Goal: Information Seeking & Learning: Learn about a topic

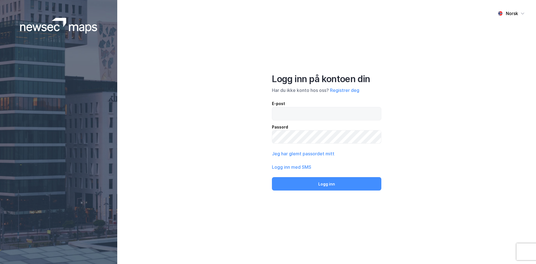
click at [312, 116] on input "email" at bounding box center [326, 113] width 109 height 13
paste input "[EMAIL_ADDRESS][DOMAIN_NAME]"
type input "[EMAIL_ADDRESS][DOMAIN_NAME]"
click at [272, 177] on button "Logg inn" at bounding box center [326, 183] width 109 height 13
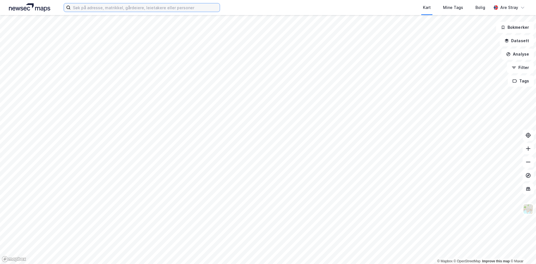
click at [146, 9] on input at bounding box center [145, 7] width 149 height 8
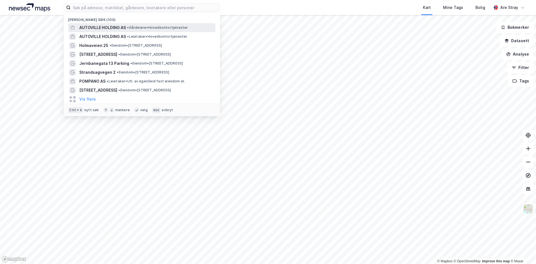
click at [133, 29] on span "• Gårdeiere • Hovedkontortjenester" at bounding box center [157, 27] width 61 height 4
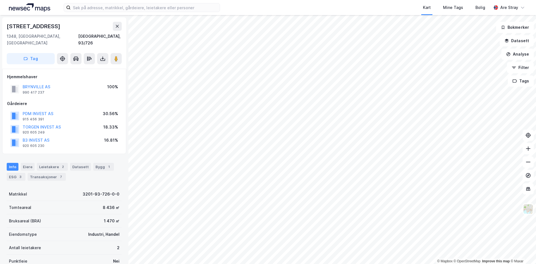
scroll to position [1, 0]
click at [127, 6] on input at bounding box center [145, 7] width 149 height 8
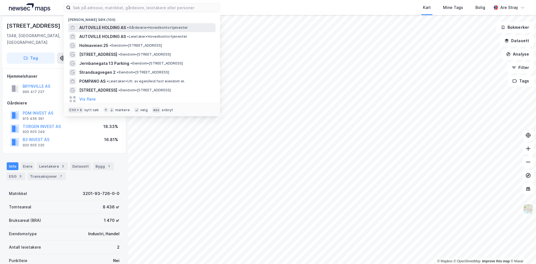
click at [110, 25] on span "AUTOVILLE HOLDING AS" at bounding box center [102, 27] width 47 height 7
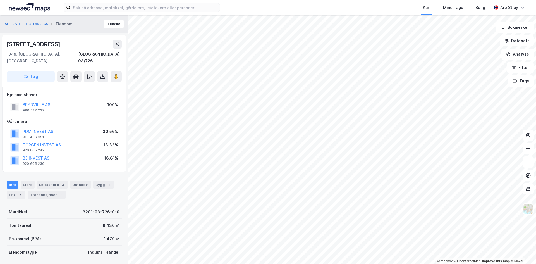
scroll to position [1, 0]
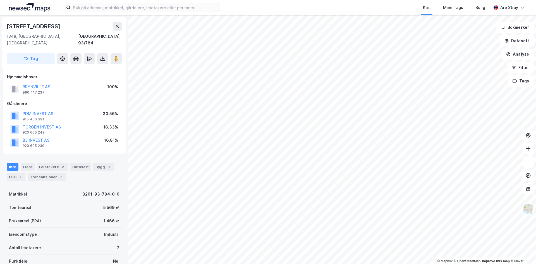
scroll to position [1, 0]
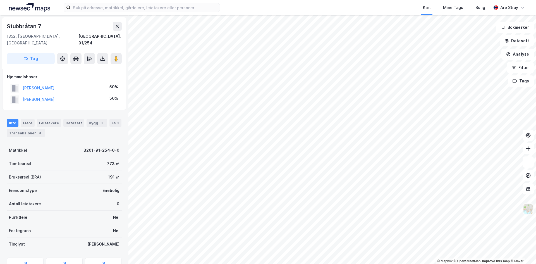
scroll to position [1, 0]
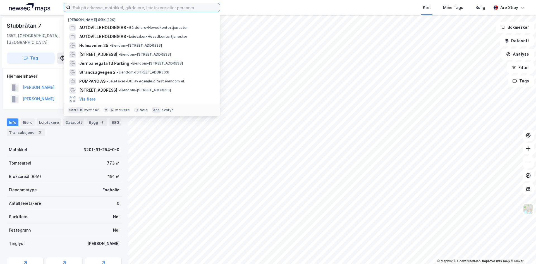
click at [126, 11] on input at bounding box center [145, 7] width 149 height 8
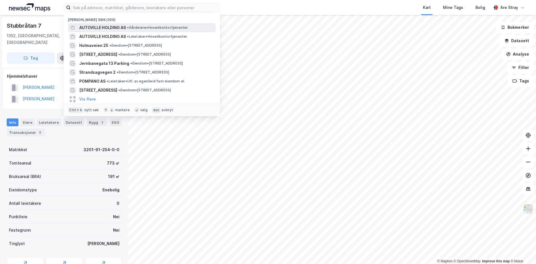
click at [109, 23] on div "AUTOVILLE HOLDING AS • Gårdeiere • Hovedkontortjenester" at bounding box center [141, 27] width 147 height 9
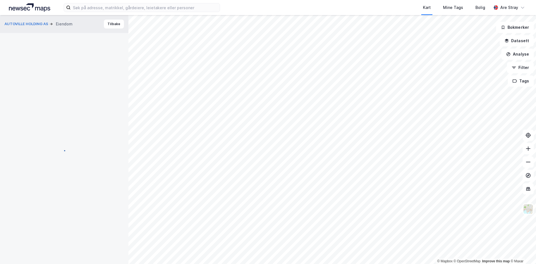
scroll to position [1, 0]
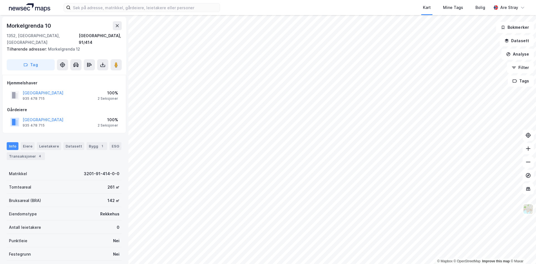
scroll to position [1, 0]
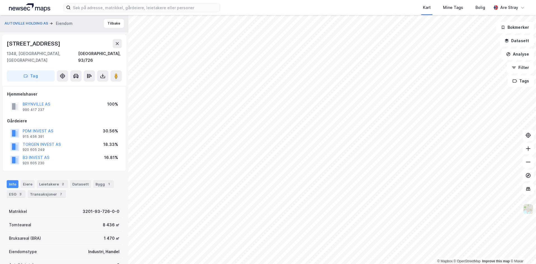
click at [527, 208] on img at bounding box center [528, 208] width 11 height 11
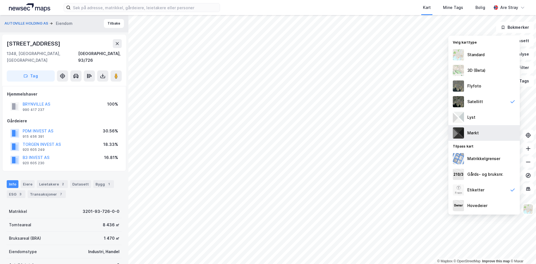
click at [479, 128] on div "Mørkt" at bounding box center [483, 133] width 71 height 16
click at [487, 179] on div "Gårds- og bruksnr." at bounding box center [483, 174] width 71 height 16
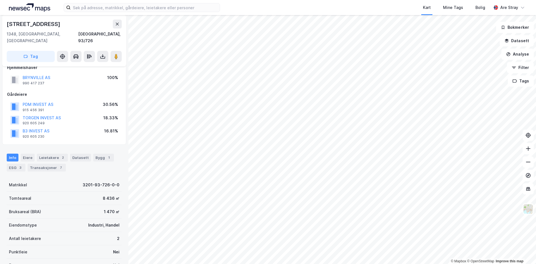
scroll to position [0, 0]
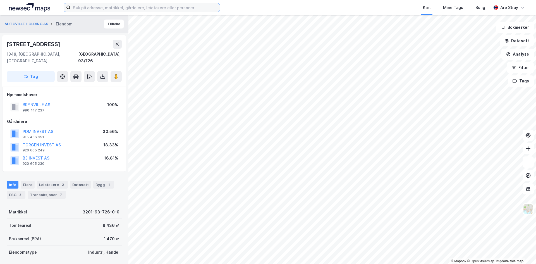
click at [164, 9] on input at bounding box center [145, 7] width 149 height 8
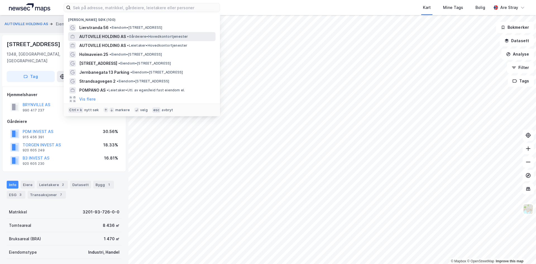
click at [106, 35] on span "AUTOVILLE HOLDING AS" at bounding box center [102, 36] width 47 height 7
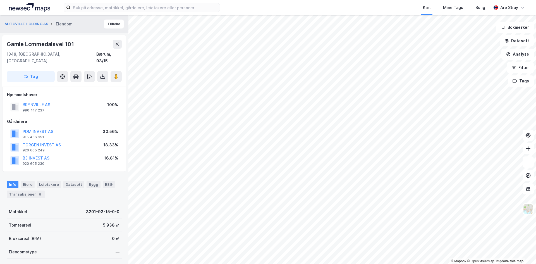
scroll to position [1, 0]
click at [530, 212] on img at bounding box center [528, 208] width 11 height 11
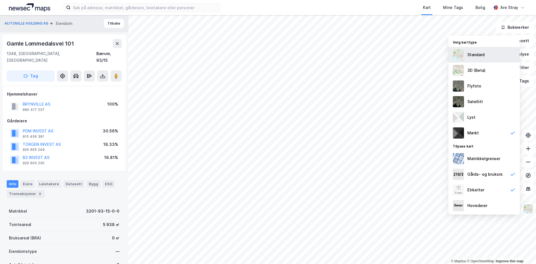
click at [487, 60] on div "Standard" at bounding box center [483, 55] width 71 height 16
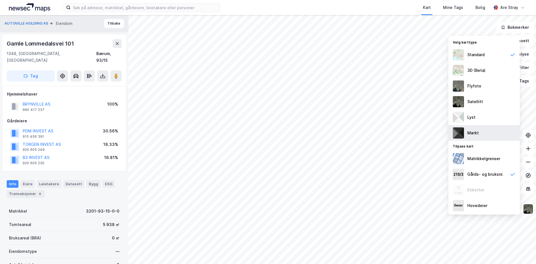
click at [481, 134] on div "Mørkt" at bounding box center [483, 133] width 71 height 16
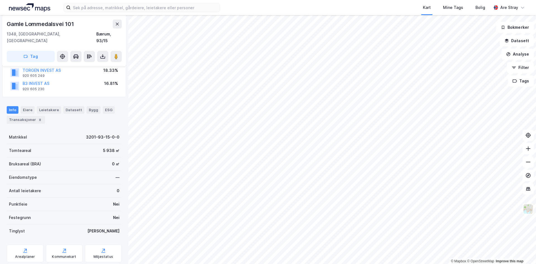
scroll to position [84, 0]
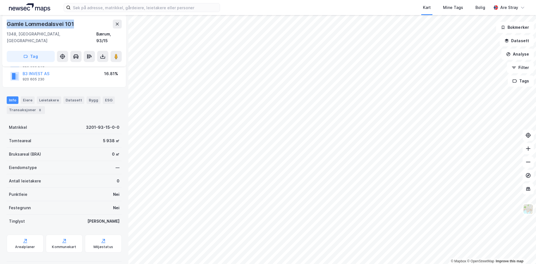
drag, startPoint x: 75, startPoint y: 21, endPoint x: 8, endPoint y: 24, distance: 67.1
click at [8, 24] on div "Gamle Lommedalsvei 101" at bounding box center [64, 24] width 115 height 9
copy div "Gamle Lommedalsvei 101"
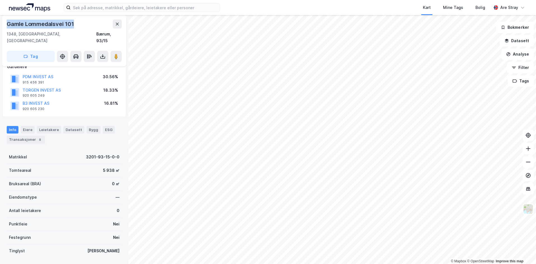
scroll to position [1, 0]
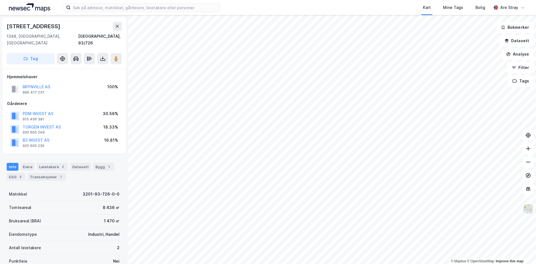
scroll to position [1, 0]
click at [112, 11] on input at bounding box center [145, 7] width 149 height 8
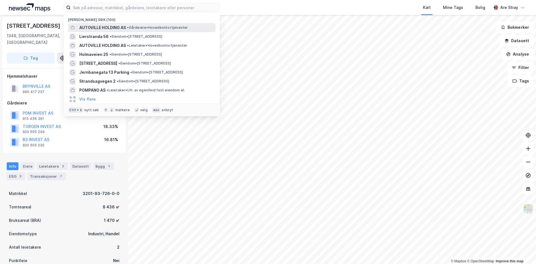
click at [109, 24] on div "AUTOVILLE HOLDING AS • Gårdeiere • Hovedkontortjenester" at bounding box center [141, 27] width 147 height 9
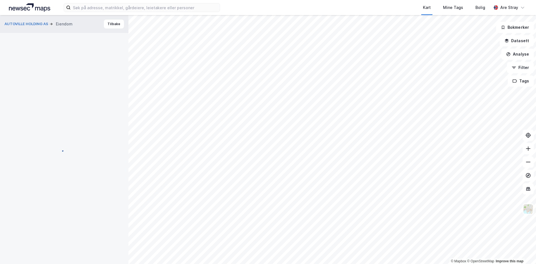
scroll to position [1, 0]
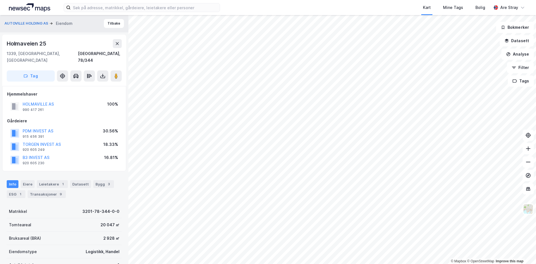
click at [112, 12] on div "Kart Mine Tags Bolig Are Stray" at bounding box center [268, 7] width 536 height 15
click at [114, 8] on input at bounding box center [145, 7] width 149 height 8
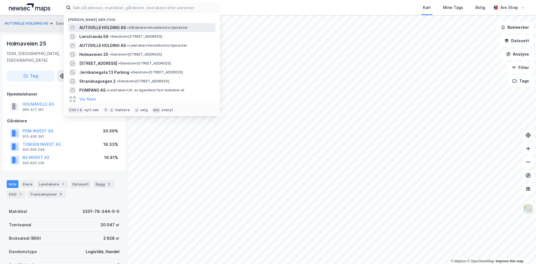
click at [115, 27] on span "AUTOVILLE HOLDING AS" at bounding box center [102, 27] width 47 height 7
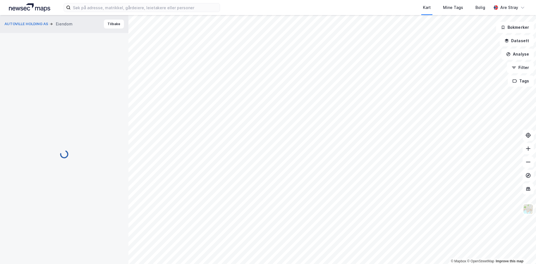
scroll to position [1, 0]
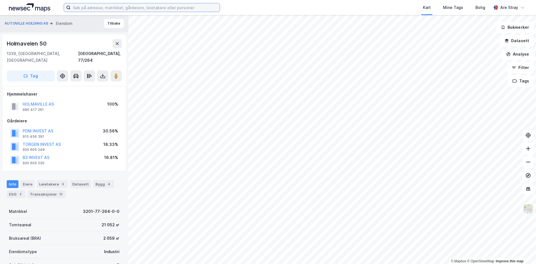
click at [105, 8] on input at bounding box center [145, 7] width 149 height 8
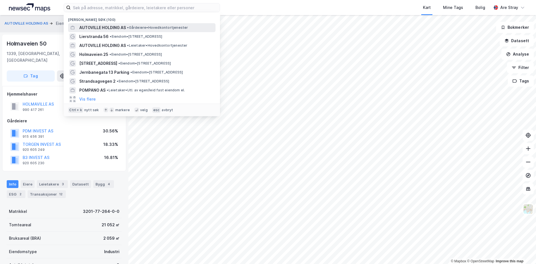
click at [111, 27] on span "AUTOVILLE HOLDING AS" at bounding box center [102, 27] width 47 height 7
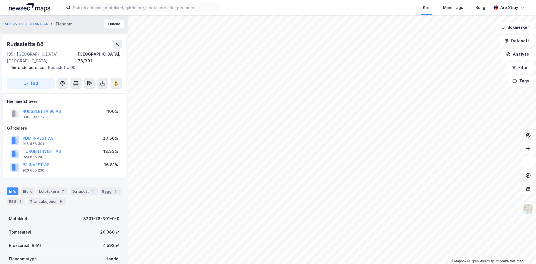
scroll to position [1, 0]
click at [162, 13] on div "Kart Mine Tags Bolig Are Stray" at bounding box center [268, 7] width 536 height 15
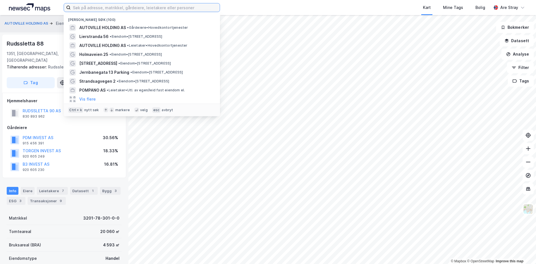
click at [162, 10] on input at bounding box center [145, 7] width 149 height 8
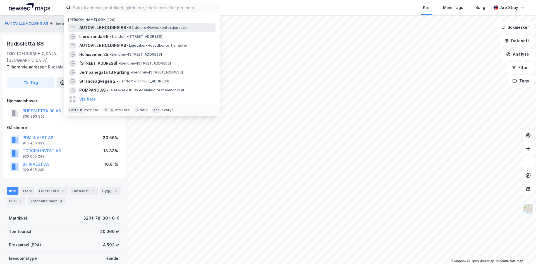
click at [137, 26] on span "• Gårdeiere • Hovedkontortjenester" at bounding box center [157, 27] width 61 height 4
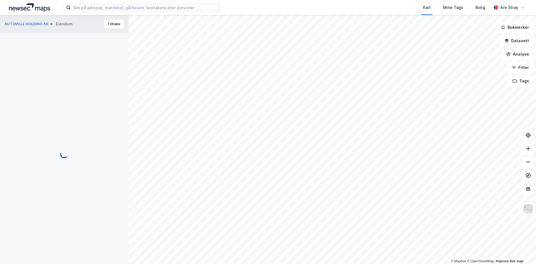
scroll to position [1, 0]
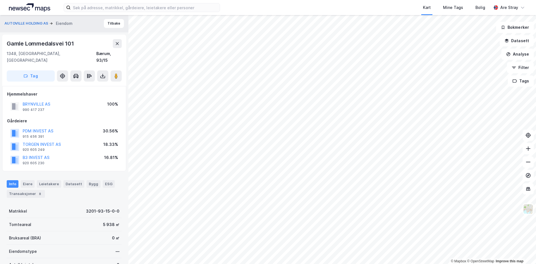
click at [157, 12] on div "Kart Mine Tags Bolig Are Stray" at bounding box center [268, 7] width 536 height 15
click at [157, 9] on input at bounding box center [145, 7] width 149 height 8
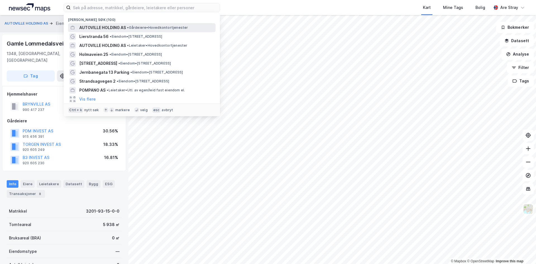
click at [131, 30] on div "AUTOVILLE HOLDING AS • Gårdeiere • Hovedkontortjenester" at bounding box center [146, 27] width 135 height 7
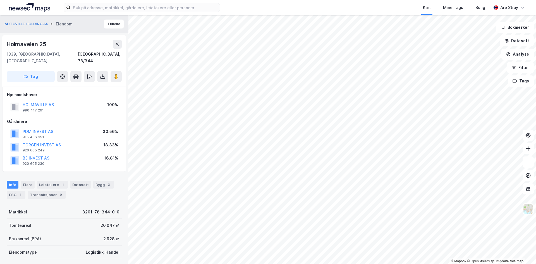
scroll to position [1, 0]
drag, startPoint x: 46, startPoint y: 43, endPoint x: 9, endPoint y: 46, distance: 37.8
click at [9, 46] on div "Holmaveien 25" at bounding box center [27, 43] width 40 height 9
copy div "Holmaveien 25"
click at [64, 41] on div "Holmaveien 25" at bounding box center [64, 43] width 115 height 9
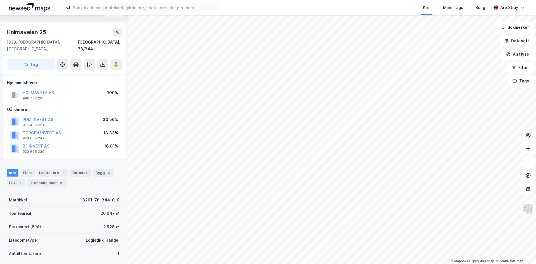
scroll to position [2, 0]
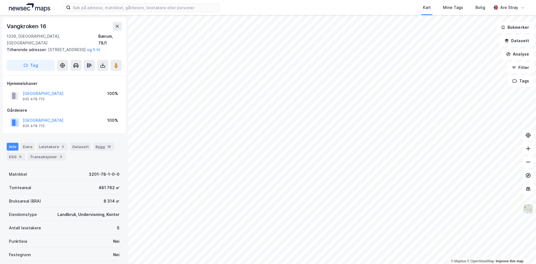
scroll to position [2, 0]
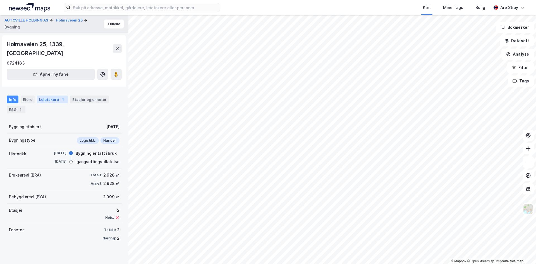
click at [45, 95] on div "Leietakere 1" at bounding box center [52, 99] width 31 height 8
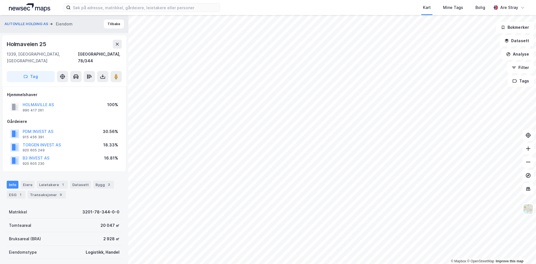
scroll to position [2, 0]
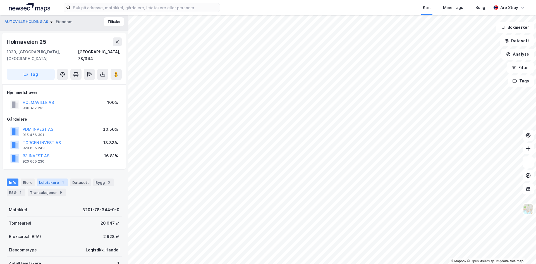
click at [56, 178] on div "Leietakere 1" at bounding box center [52, 182] width 31 height 8
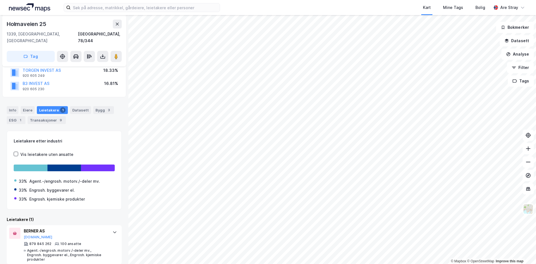
scroll to position [75, 0]
click at [53, 227] on div "BERNER AS" at bounding box center [65, 230] width 83 height 7
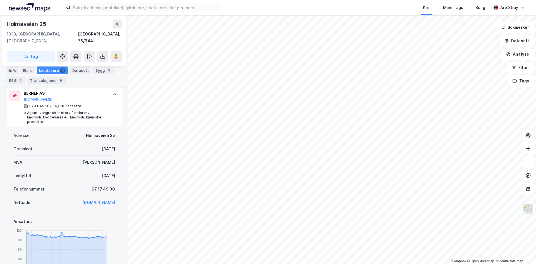
scroll to position [214, 0]
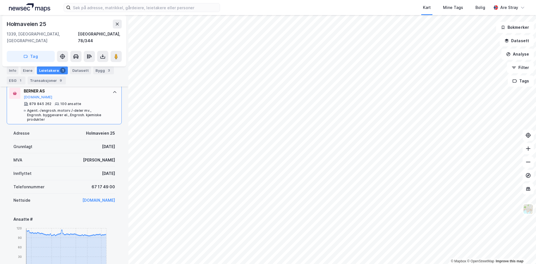
click at [88, 108] on div "Agent.-/engrosh. motorv./-deler mv., Engrosh. byggevarer el., Engrosh. kjemiske…" at bounding box center [67, 114] width 80 height 13
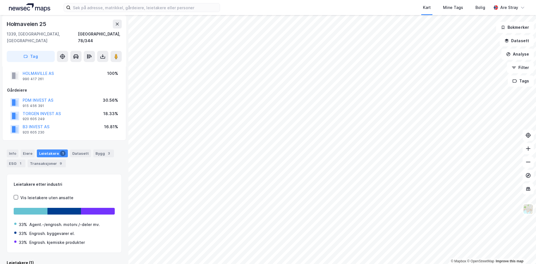
scroll to position [0, 0]
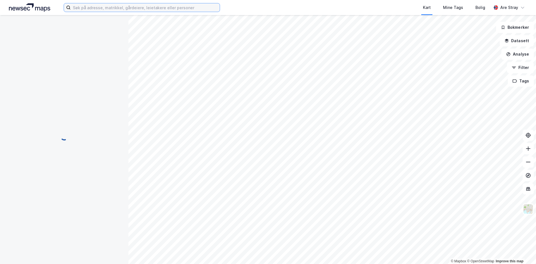
click at [141, 7] on input at bounding box center [145, 7] width 149 height 8
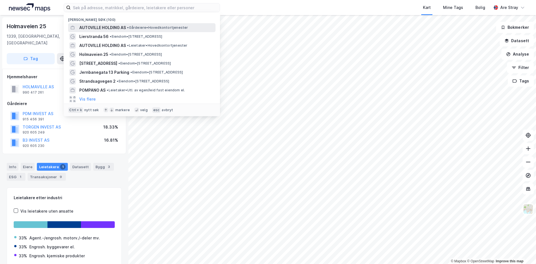
click at [122, 28] on span "AUTOVILLE HOLDING AS" at bounding box center [102, 27] width 47 height 7
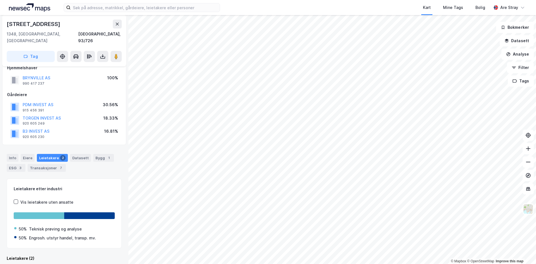
scroll to position [87, 0]
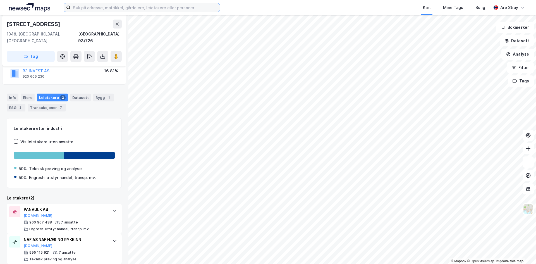
click at [121, 11] on input at bounding box center [145, 7] width 149 height 8
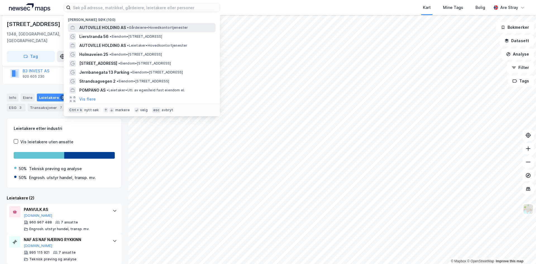
click at [120, 27] on span "AUTOVILLE HOLDING AS" at bounding box center [102, 27] width 47 height 7
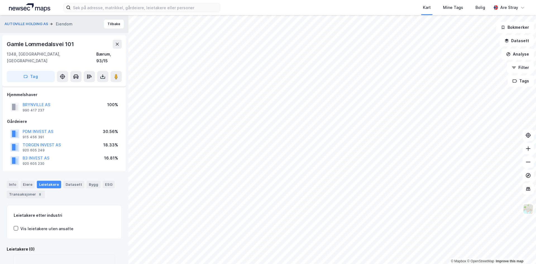
scroll to position [29, 0]
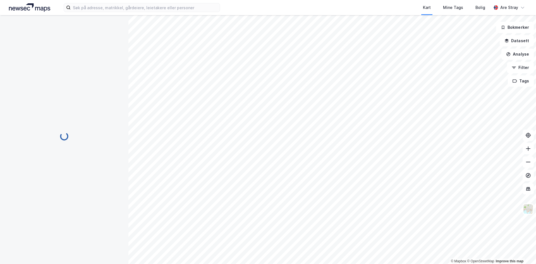
scroll to position [9, 0]
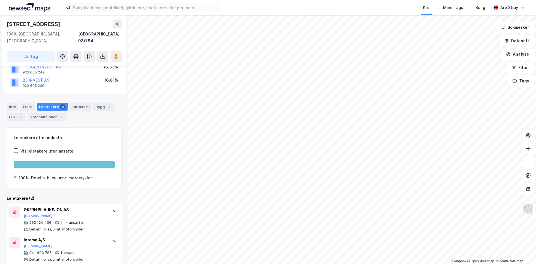
scroll to position [60, 0]
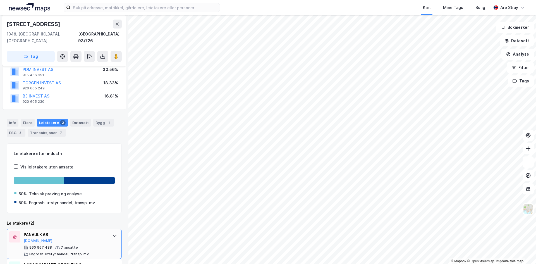
scroll to position [69, 0]
